Goal: Task Accomplishment & Management: Complete application form

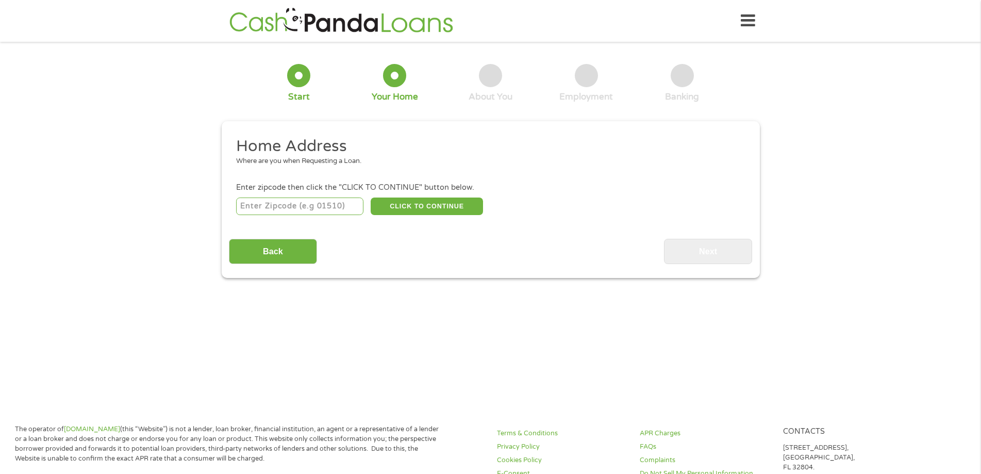
click at [299, 206] on input "number" at bounding box center [299, 206] width 127 height 18
type input "71901"
click at [432, 208] on button "CLICK TO CONTINUE" at bounding box center [427, 206] width 112 height 18
type input "71901"
type input "[GEOGRAPHIC_DATA]"
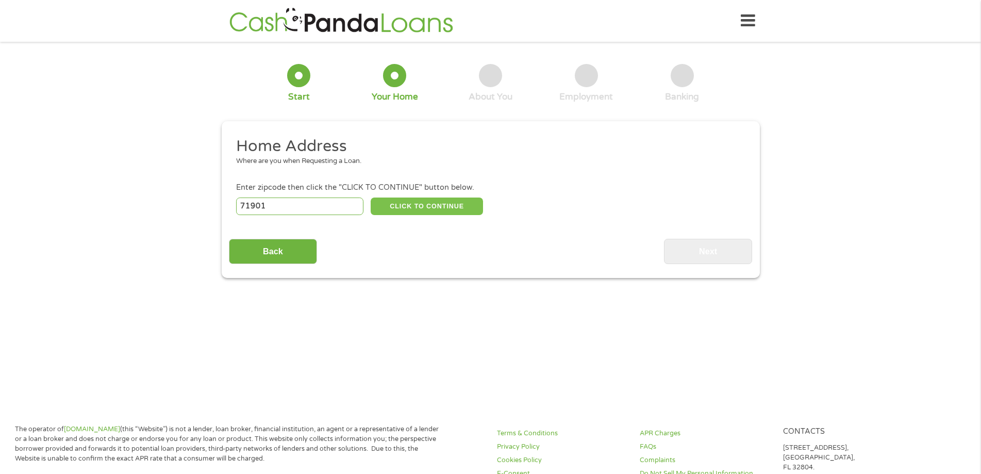
select select "[US_STATE]"
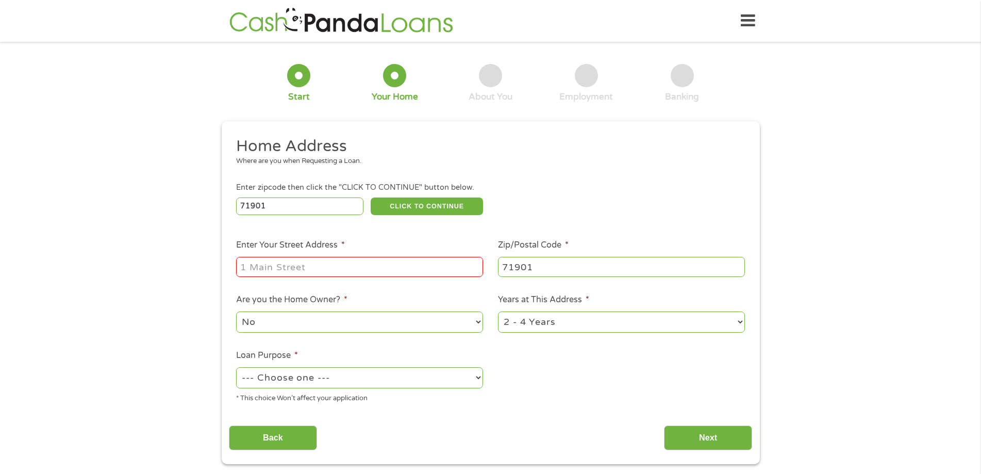
click at [383, 269] on input "Enter Your Street Address *" at bounding box center [359, 267] width 247 height 20
type input "[STREET_ADDRESS]"
click at [739, 324] on select "1 Year or less 1 - 2 Years 2 - 4 Years Over 4 Years" at bounding box center [621, 321] width 247 height 21
select select "60months"
click at [498, 311] on select "1 Year or less 1 - 2 Years 2 - 4 Years Over 4 Years" at bounding box center [621, 321] width 247 height 21
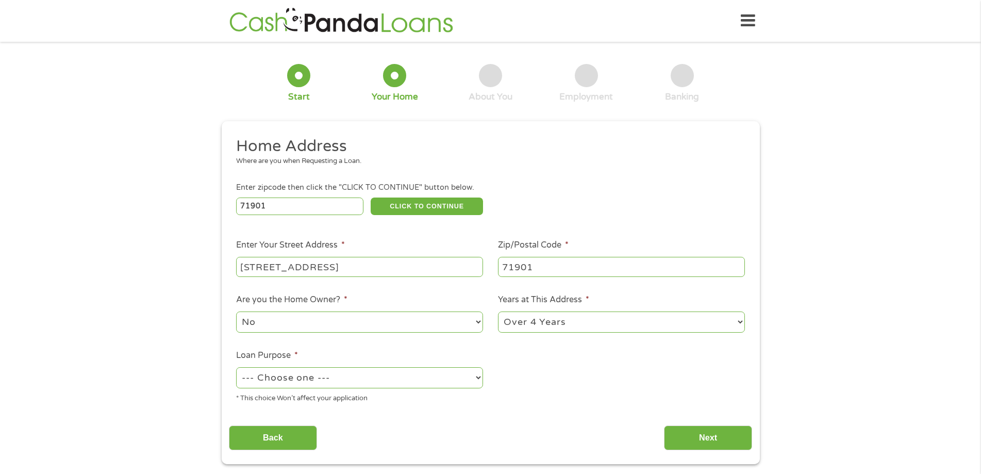
click at [480, 375] on select "--- Choose one --- Pay Bills Debt Consolidation Home Improvement Major Purchase…" at bounding box center [359, 377] width 247 height 21
select select "other"
click at [236, 367] on select "--- Choose one --- Pay Bills Debt Consolidation Home Improvement Major Purchase…" at bounding box center [359, 377] width 247 height 21
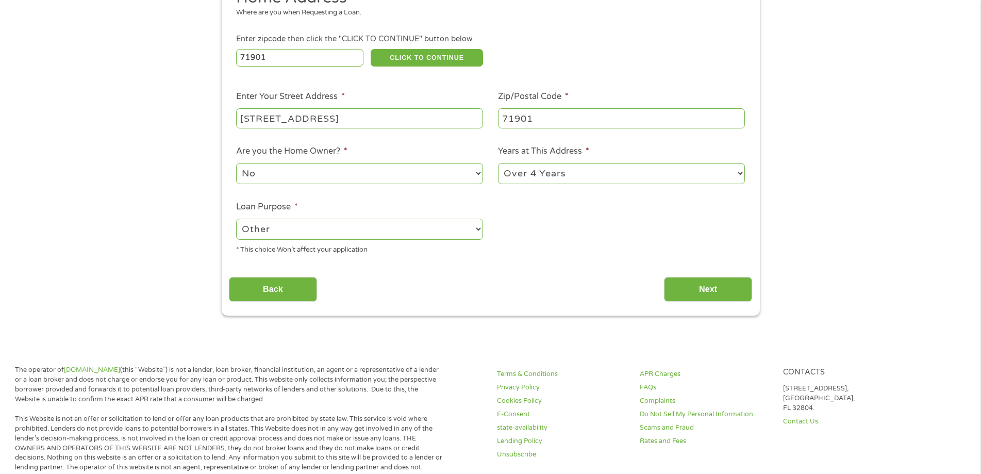
scroll to position [155, 0]
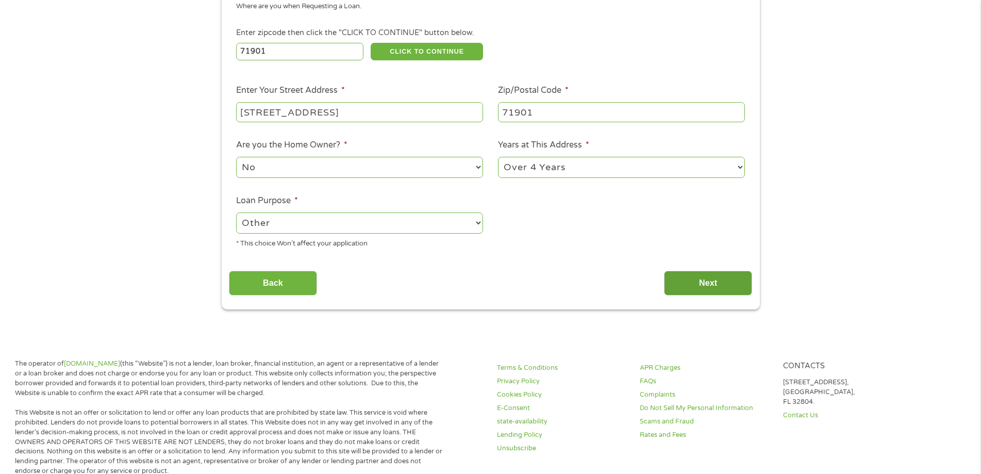
click at [711, 285] on input "Next" at bounding box center [708, 283] width 88 height 25
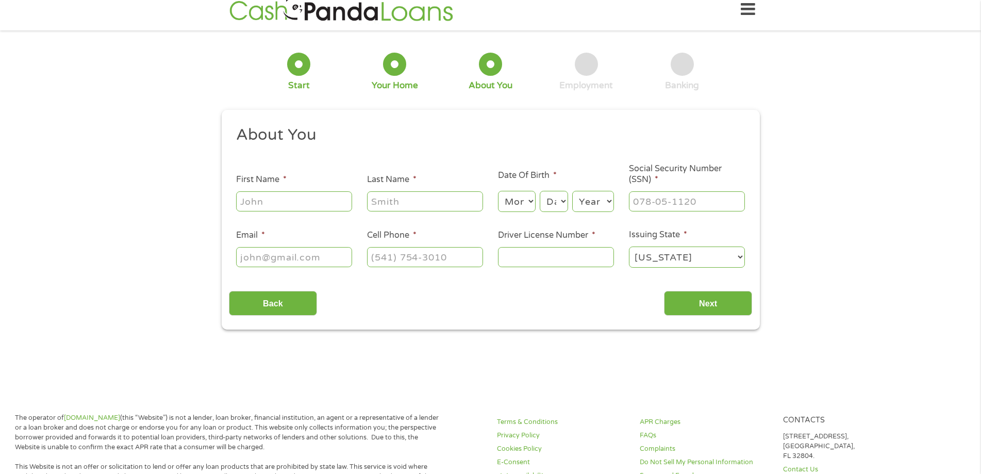
scroll to position [0, 0]
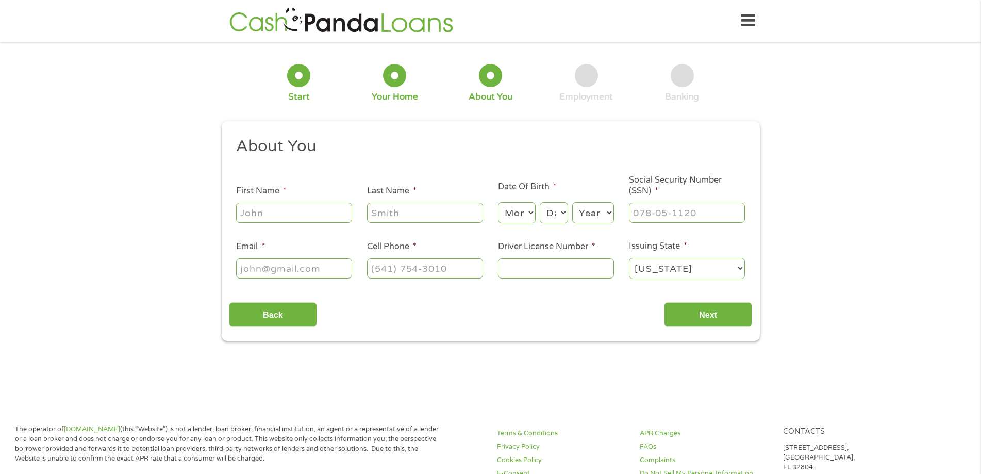
click at [323, 212] on input "First Name *" at bounding box center [294, 213] width 116 height 20
type input "[PERSON_NAME]"
click at [420, 205] on input "Last Name *" at bounding box center [425, 213] width 116 height 20
type input "[PERSON_NAME]"
click at [533, 211] on select "Month 1 2 3 4 5 6 7 8 9 10 11 12" at bounding box center [517, 212] width 38 height 21
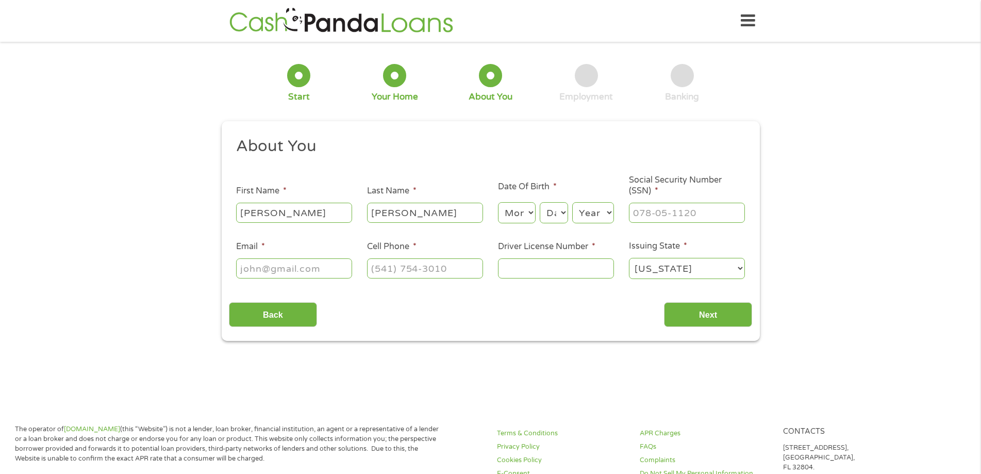
select select "5"
click at [498, 202] on select "Month 1 2 3 4 5 6 7 8 9 10 11 12" at bounding box center [517, 212] width 38 height 21
click at [563, 213] on select "Day 1 2 3 4 5 6 7 8 9 10 11 12 13 14 15 16 17 18 19 20 21 22 23 24 25 26 27 28 …" at bounding box center [554, 212] width 28 height 21
select select "20"
click at [540, 202] on select "Day 1 2 3 4 5 6 7 8 9 10 11 12 13 14 15 16 17 18 19 20 21 22 23 24 25 26 27 28 …" at bounding box center [554, 212] width 28 height 21
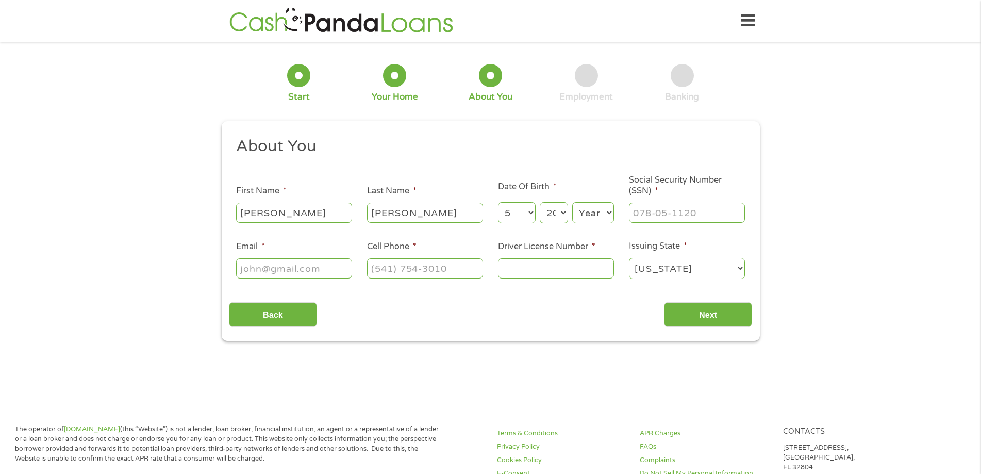
click at [611, 213] on select "Year [DATE] 2006 2005 2004 2003 2002 2001 2000 1999 1998 1997 1996 1995 1994 19…" at bounding box center [593, 212] width 42 height 21
select select "1984"
click at [572, 202] on select "Year [DATE] 2006 2005 2004 2003 2002 2001 2000 1999 1998 1997 1996 1995 1994 19…" at bounding box center [593, 212] width 42 height 21
click at [680, 210] on input "___-__-____" at bounding box center [687, 213] width 116 height 20
type input "431-55-3427"
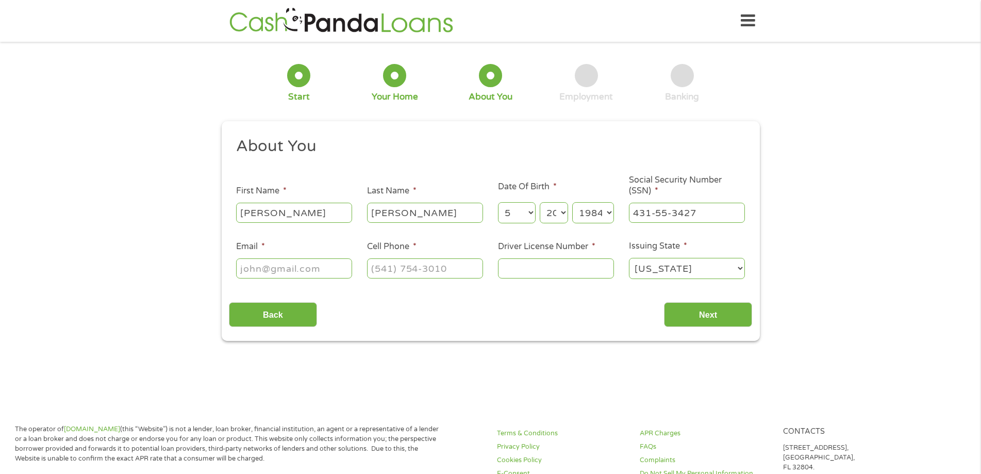
click at [287, 275] on input "Email *" at bounding box center [294, 268] width 116 height 20
type input "[EMAIL_ADDRESS][DOMAIN_NAME]"
click at [386, 270] on input "(___) ___-____" at bounding box center [425, 268] width 116 height 20
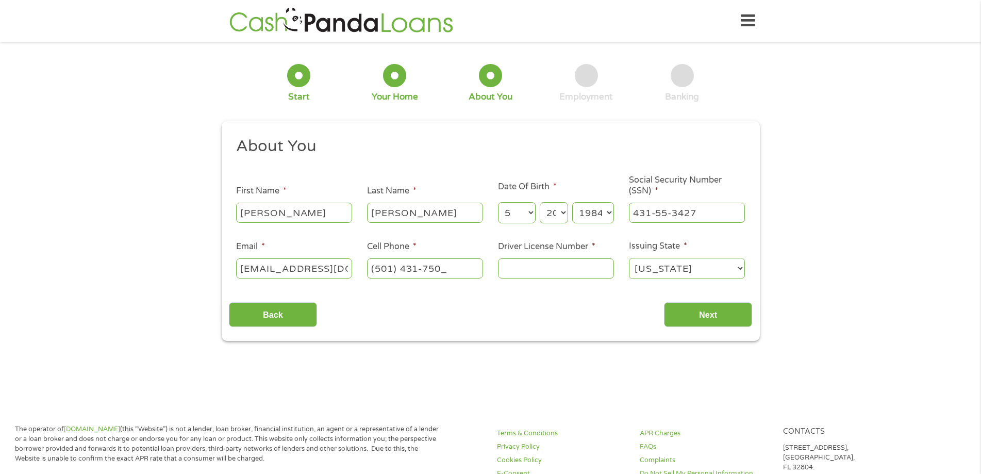
type input "[PHONE_NUMBER]"
click at [525, 272] on input "Driver License Number *" at bounding box center [556, 268] width 116 height 20
type input "924218325"
click at [715, 306] on input "Next" at bounding box center [708, 314] width 88 height 25
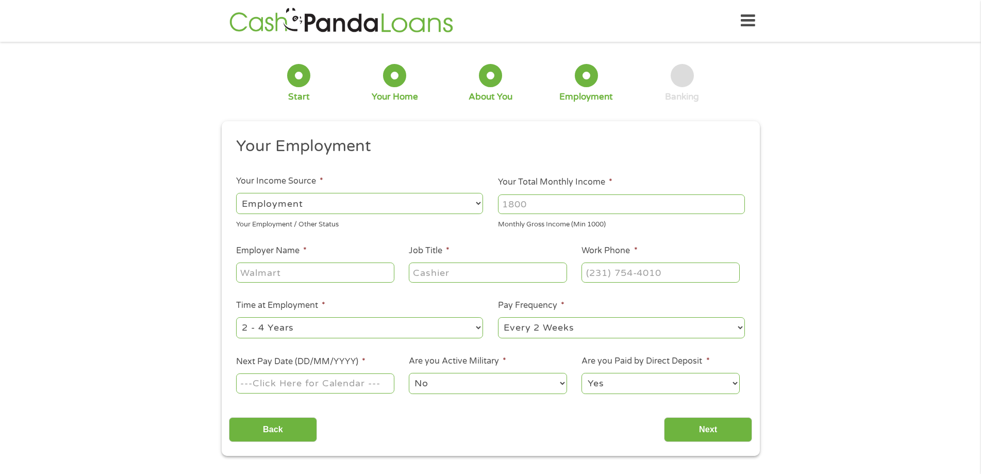
click at [530, 208] on input "Your Total Monthly Income *" at bounding box center [621, 204] width 247 height 20
type input "2000"
click at [367, 275] on input "Employer Name *" at bounding box center [315, 272] width 158 height 20
type input "coniferhealth solution"
click at [438, 276] on input "Job Title *" at bounding box center [488, 272] width 158 height 20
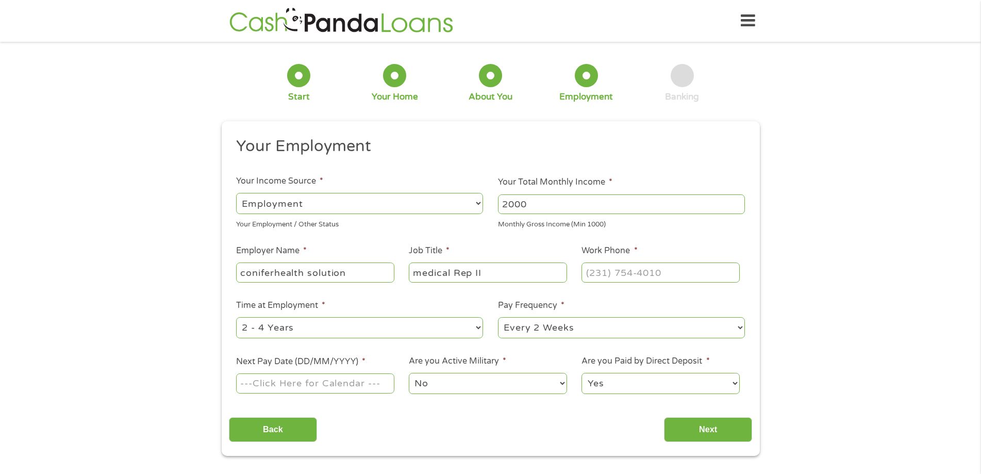
type input "medical Rep II"
click at [596, 276] on input "(___) ___-____" at bounding box center [661, 272] width 158 height 20
type input "[PHONE_NUMBER]"
click at [367, 384] on input "Next Pay Date (DD/MM/YYYY) *" at bounding box center [315, 383] width 158 height 20
type input "[DATE]"
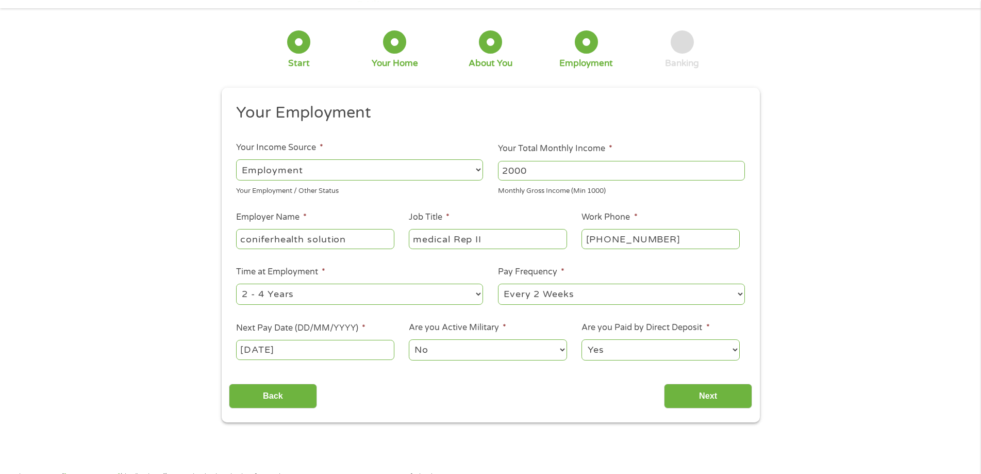
scroll to position [52, 0]
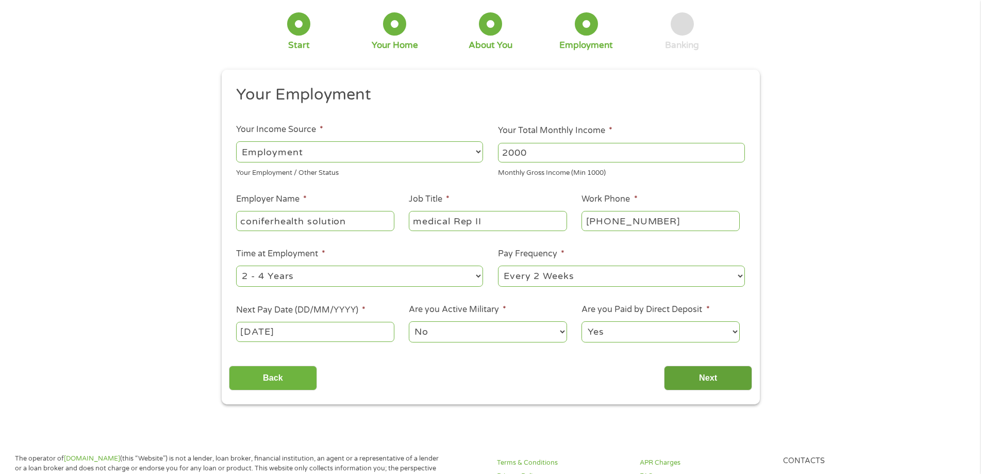
click at [695, 377] on input "Next" at bounding box center [708, 378] width 88 height 25
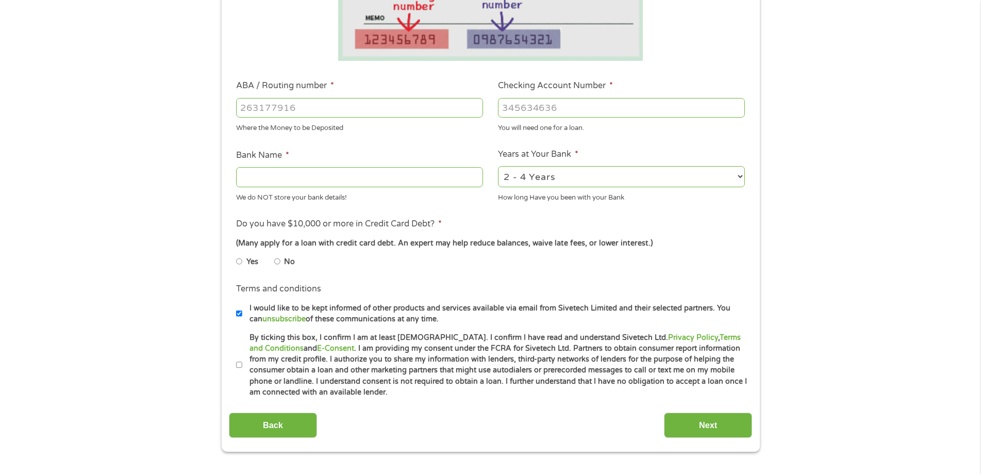
scroll to position [258, 0]
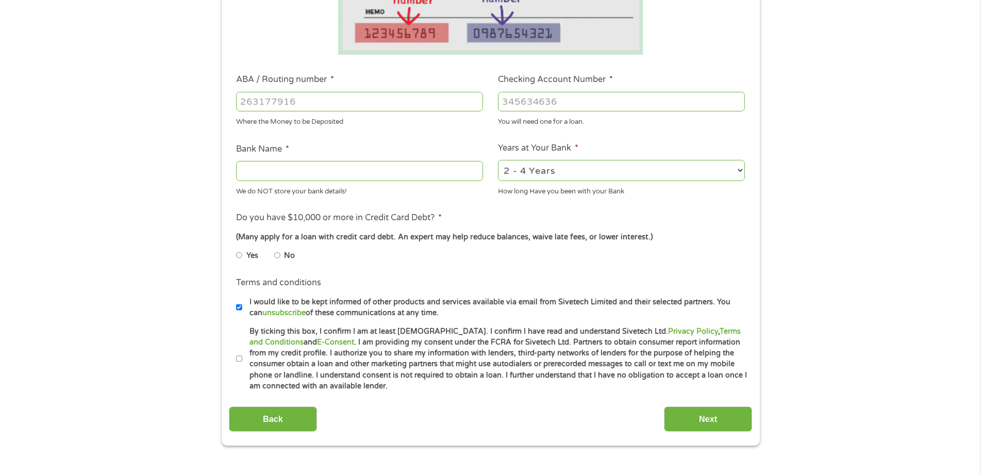
click at [279, 256] on input "No" at bounding box center [277, 255] width 6 height 17
radio input "true"
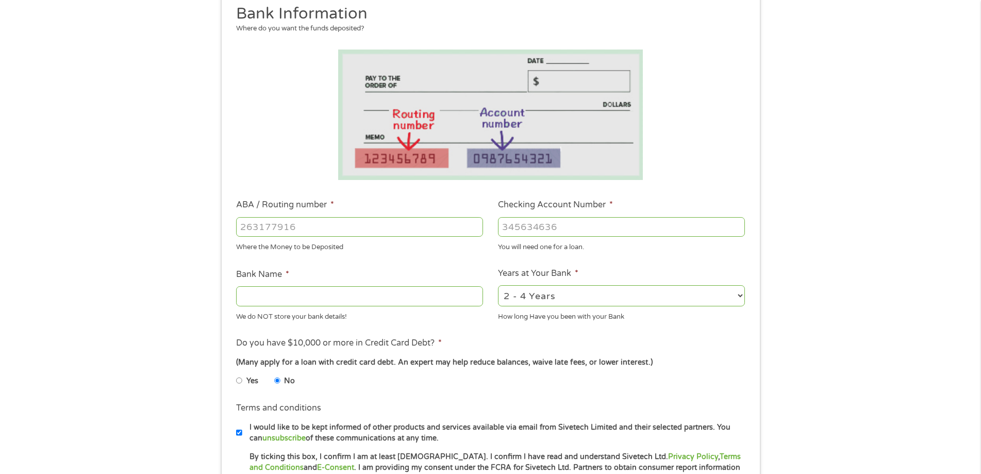
scroll to position [103, 0]
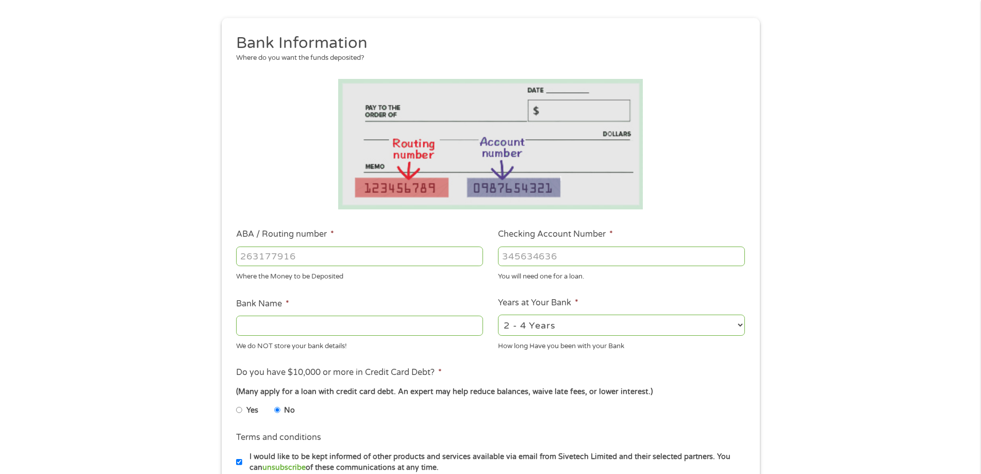
click at [325, 257] on input "ABA / Routing number *" at bounding box center [359, 256] width 247 height 20
type input "082000549"
type input "US BANK NA"
type input "082000549"
click at [538, 260] on input "Checking Account Number *" at bounding box center [621, 256] width 247 height 20
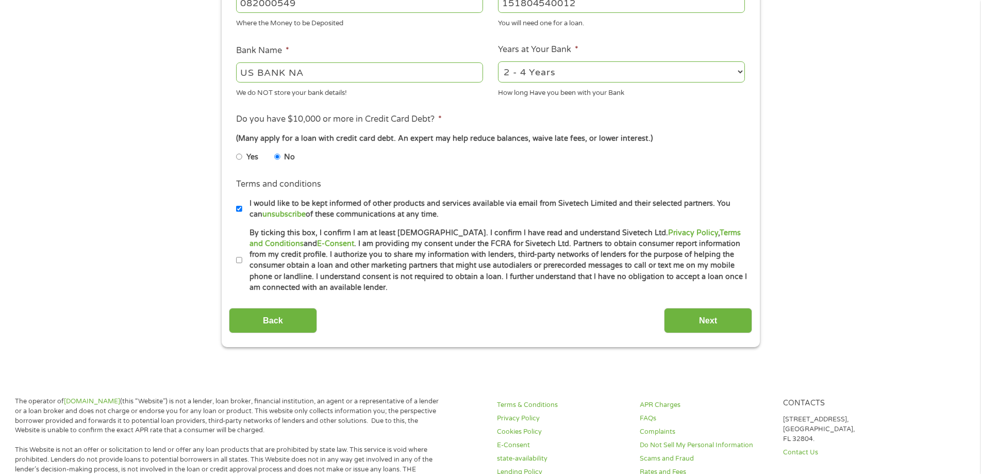
scroll to position [361, 0]
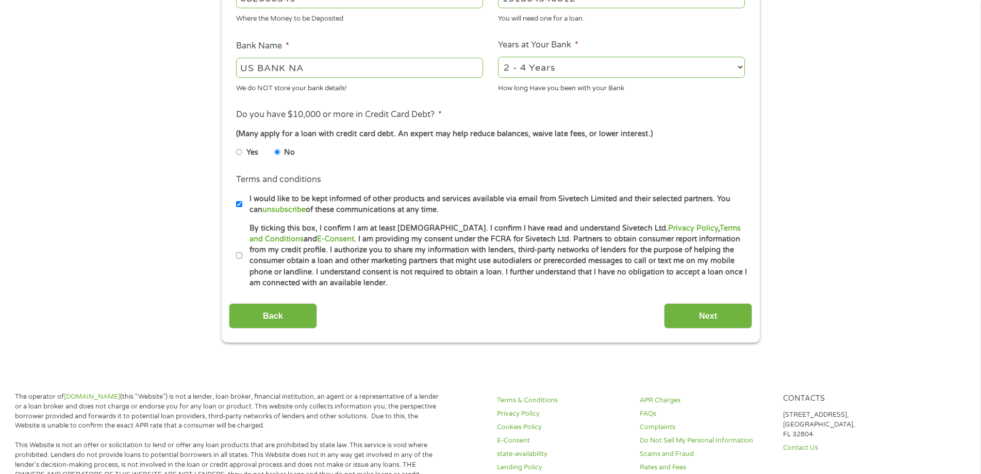
type input "151804540012"
click at [241, 255] on input "By ticking this box, I confirm I am at least [DEMOGRAPHIC_DATA]. I confirm I ha…" at bounding box center [239, 256] width 6 height 17
checkbox input "true"
click at [699, 316] on input "Next" at bounding box center [708, 315] width 88 height 25
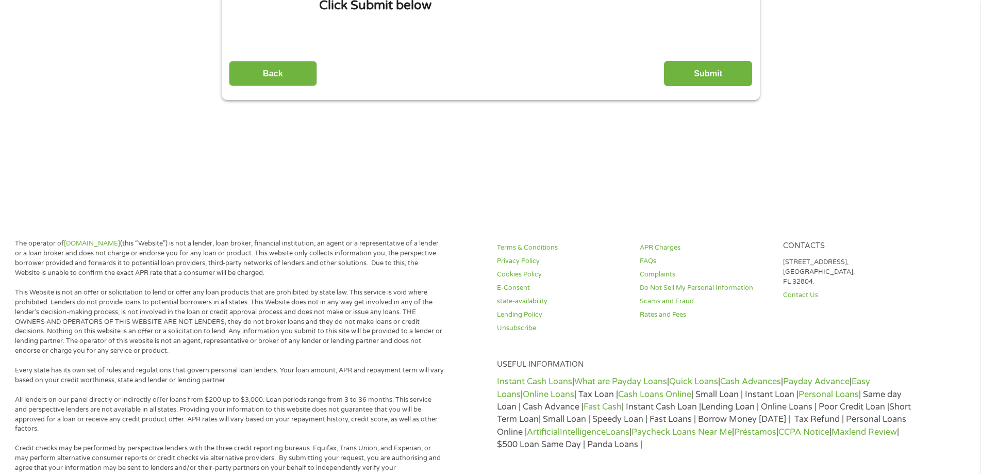
scroll to position [0, 0]
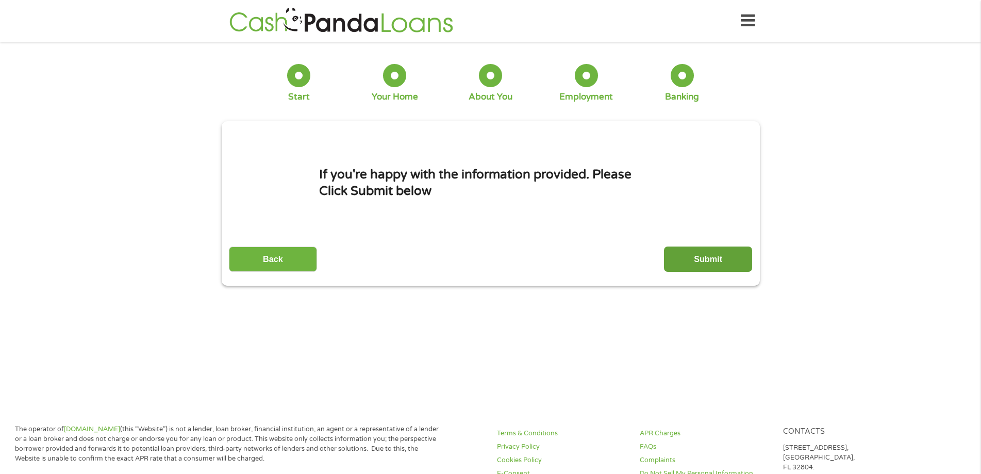
click at [720, 258] on input "Submit" at bounding box center [708, 258] width 88 height 25
